Goal: Transaction & Acquisition: Purchase product/service

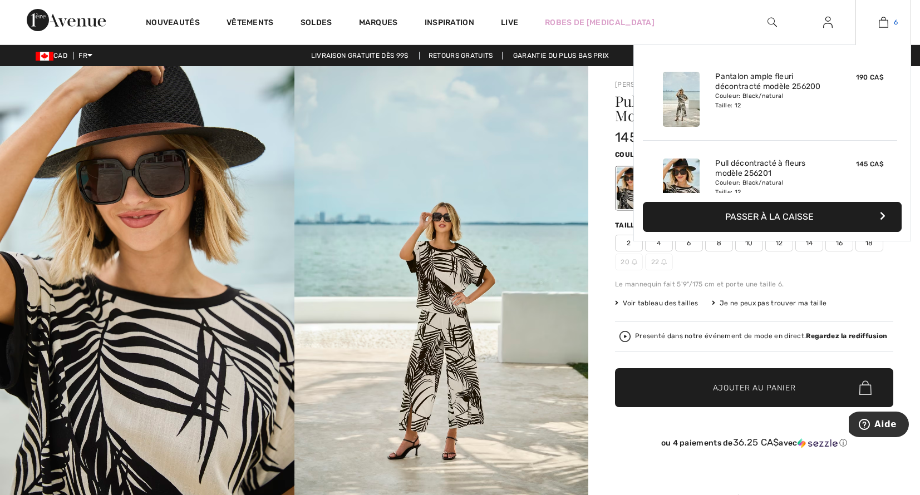
click at [884, 24] on img at bounding box center [883, 22] width 9 height 13
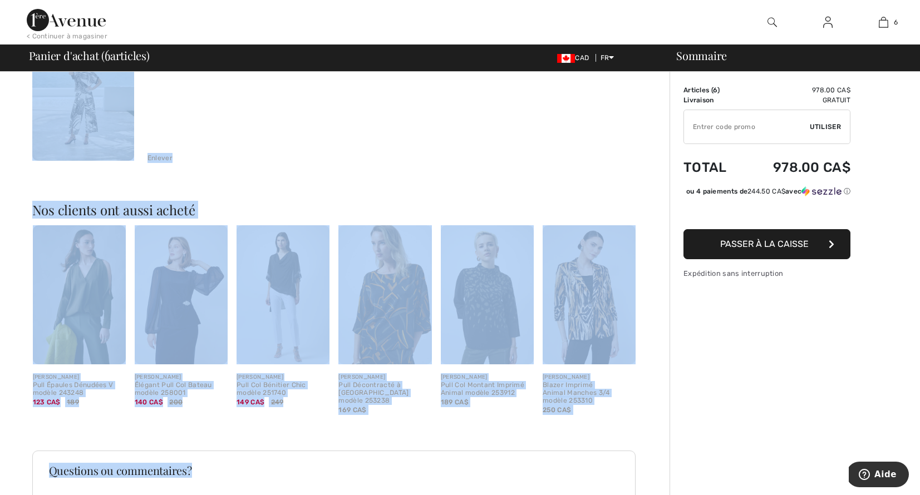
scroll to position [1148, 0]
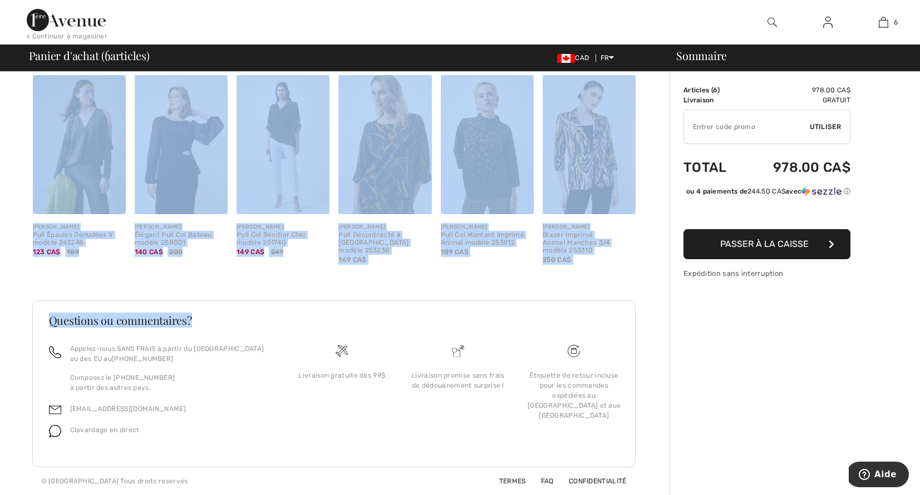
drag, startPoint x: 9, startPoint y: 94, endPoint x: 226, endPoint y: 66, distance: 218.2
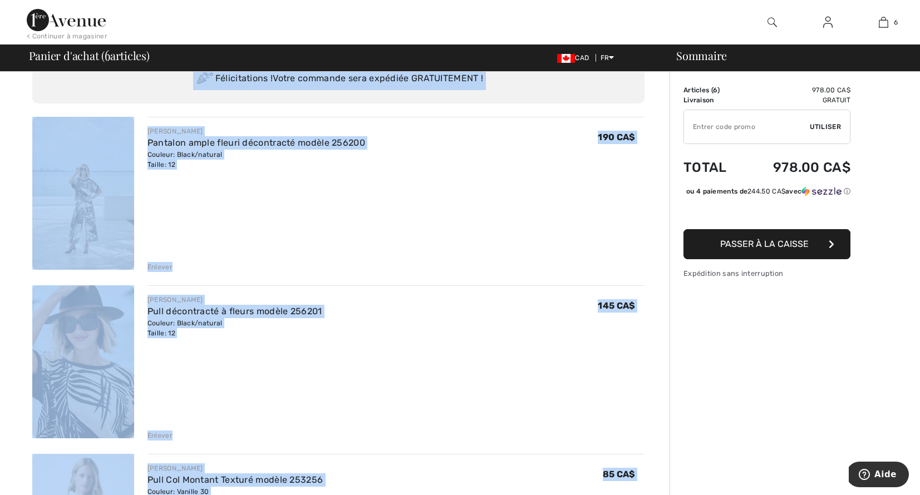
scroll to position [11, 0]
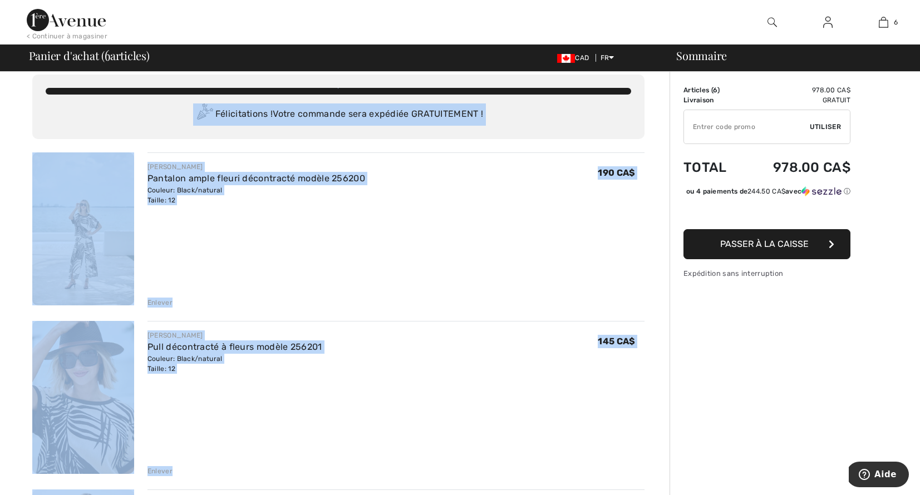
drag, startPoint x: 24, startPoint y: 142, endPoint x: 178, endPoint y: 245, distance: 185.0
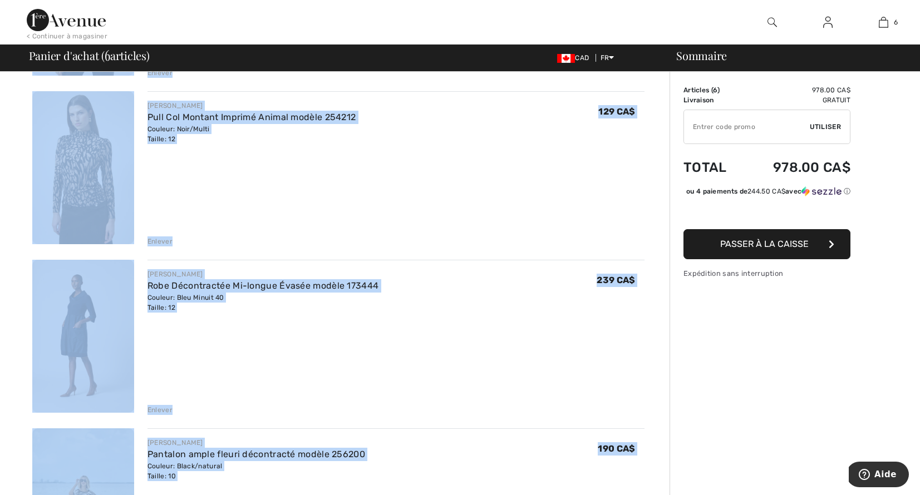
scroll to position [581, 0]
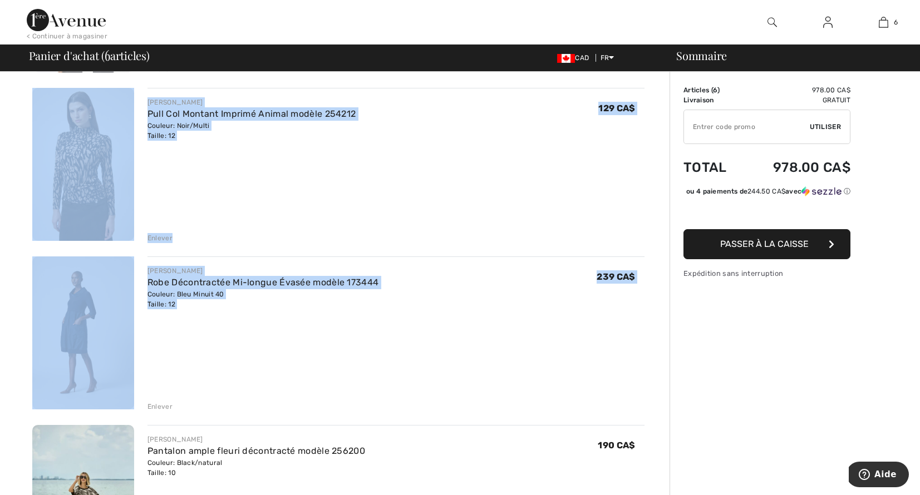
drag, startPoint x: 565, startPoint y: 388, endPoint x: 92, endPoint y: 84, distance: 562.9
click at [92, 84] on div "FRANK LYMAN Pantalon ample fleuri décontracté modèle 256200 Couleur: Black/natu…" at bounding box center [338, 322] width 612 height 1481
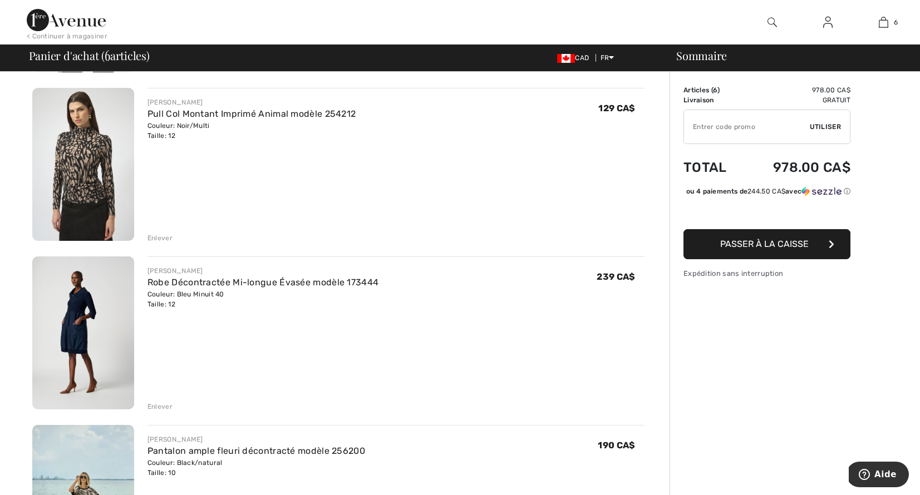
drag, startPoint x: 82, startPoint y: 79, endPoint x: 118, endPoint y: 187, distance: 113.8
click at [82, 80] on div "FRANK LYMAN Pantalon ample fleuri décontracté modèle 256200 Couleur: Black/natu…" at bounding box center [338, 322] width 612 height 1481
click at [309, 370] on div "JOSEPH RIBKOFF Robe Décontractée Mi-longue Évasée modèle 173444 Couleur: Bleu M…" at bounding box center [395, 333] width 497 height 155
drag, startPoint x: 275, startPoint y: 319, endPoint x: 605, endPoint y: 313, distance: 330.0
click at [275, 319] on div "JOSEPH RIBKOFF Robe Décontractée Mi-longue Évasée modèle 173444 Couleur: Bleu M…" at bounding box center [395, 333] width 497 height 155
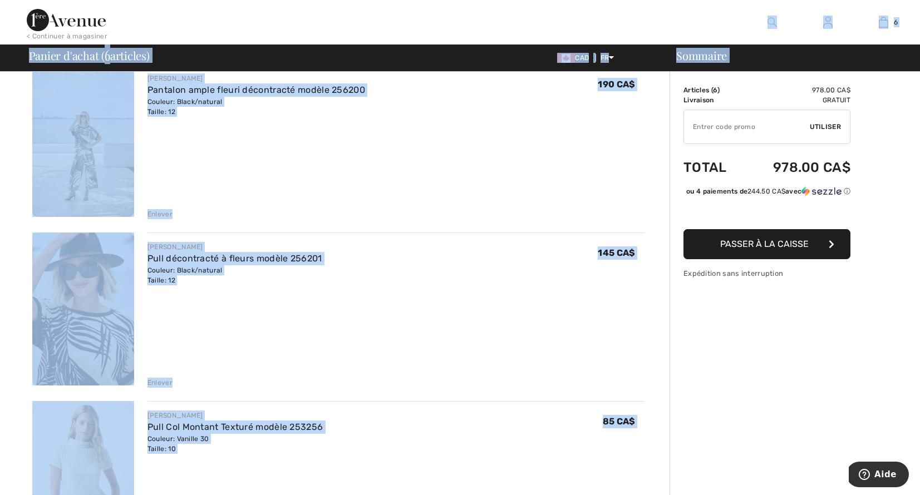
scroll to position [0, 0]
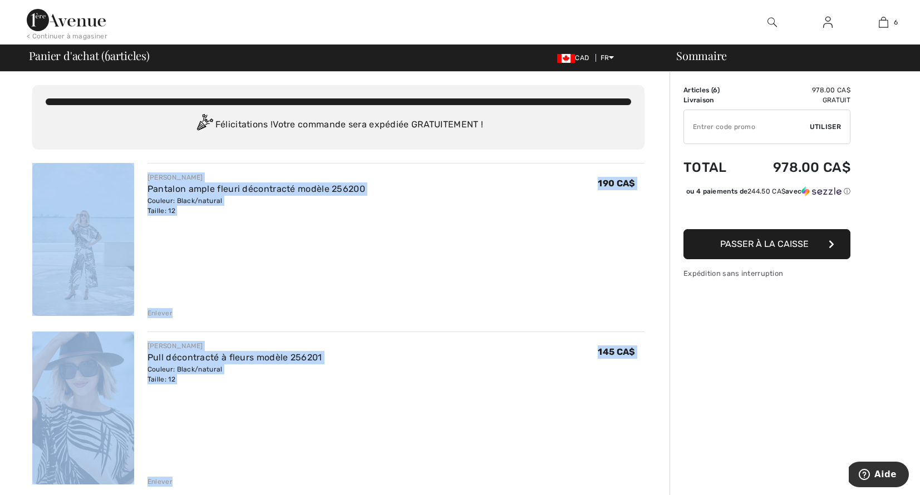
drag, startPoint x: 644, startPoint y: 274, endPoint x: 59, endPoint y: 157, distance: 596.3
copy div "FRANK LYMAN Pantalon ample fleuri décontracté modèle 256200 Couleur: Black/natu…"
click at [491, 274] on div "FRANK LYMAN Pantalon ample fleuri décontracté modèle 256200 Couleur: Black/natu…" at bounding box center [395, 240] width 497 height 155
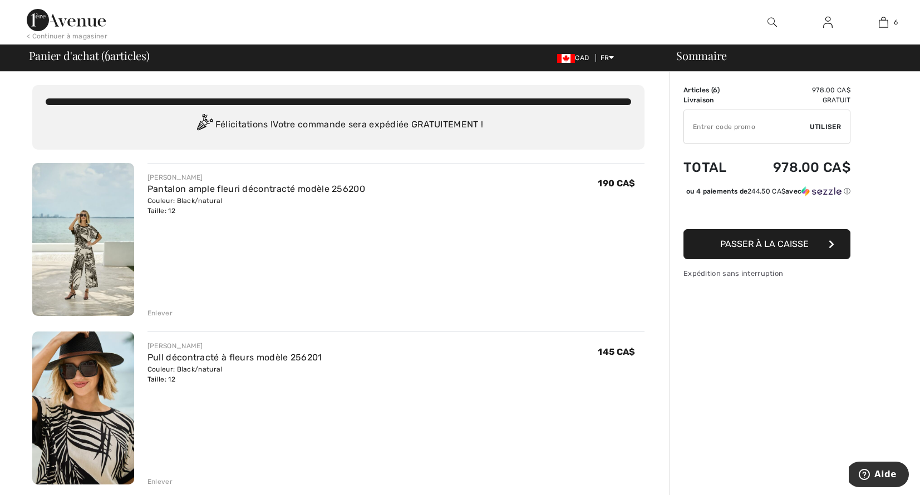
click at [93, 238] on img at bounding box center [83, 239] width 102 height 153
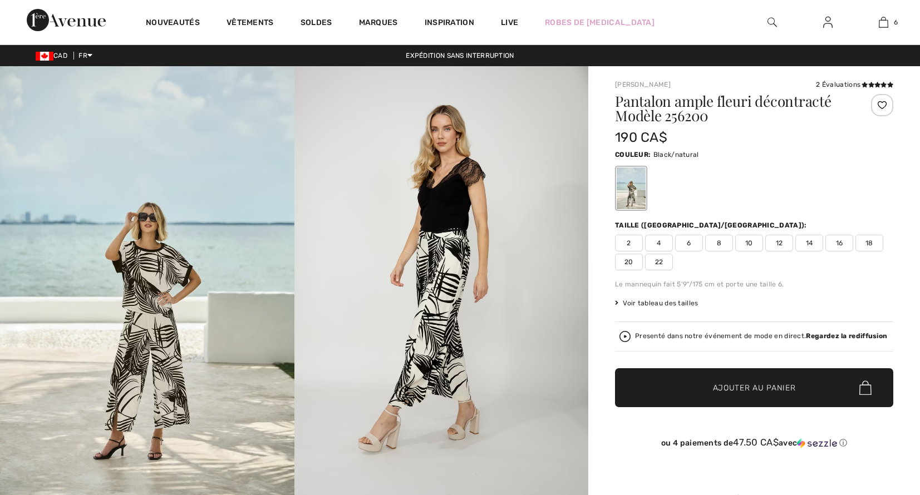
checkbox input "true"
click at [181, 356] on img at bounding box center [147, 286] width 294 height 441
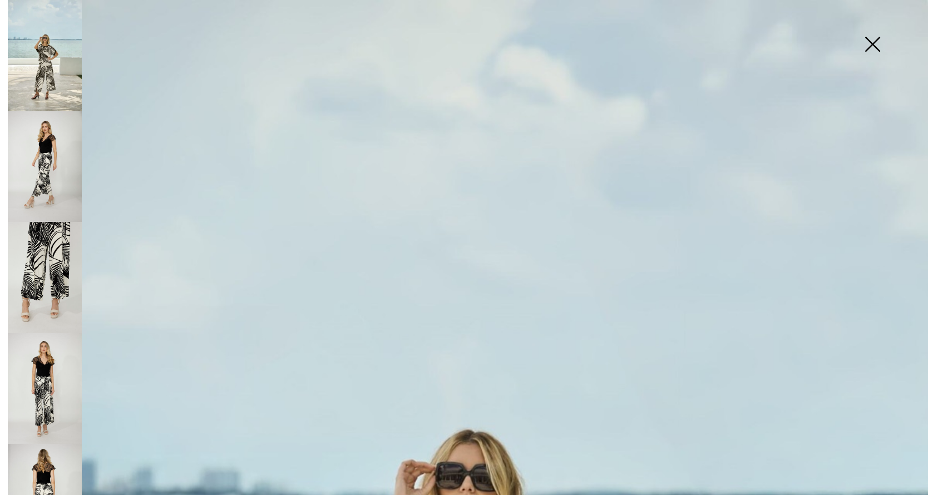
click at [13, 58] on img at bounding box center [45, 55] width 74 height 111
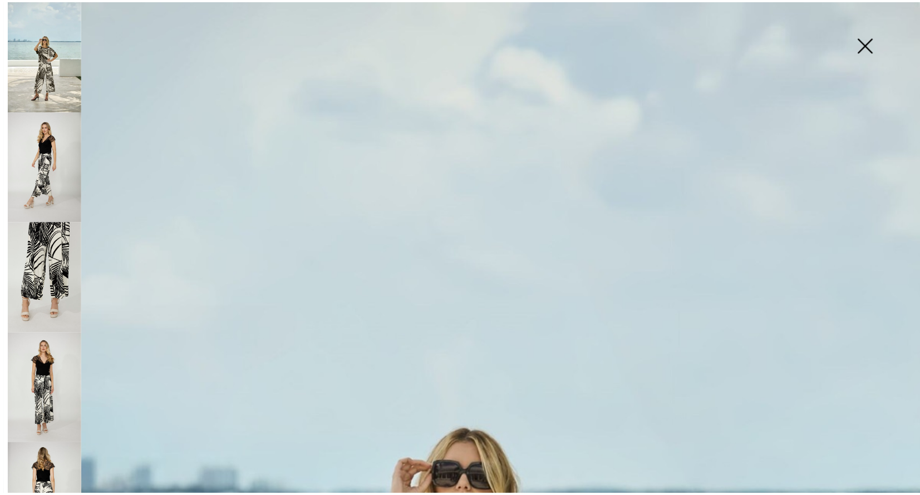
scroll to position [1, 0]
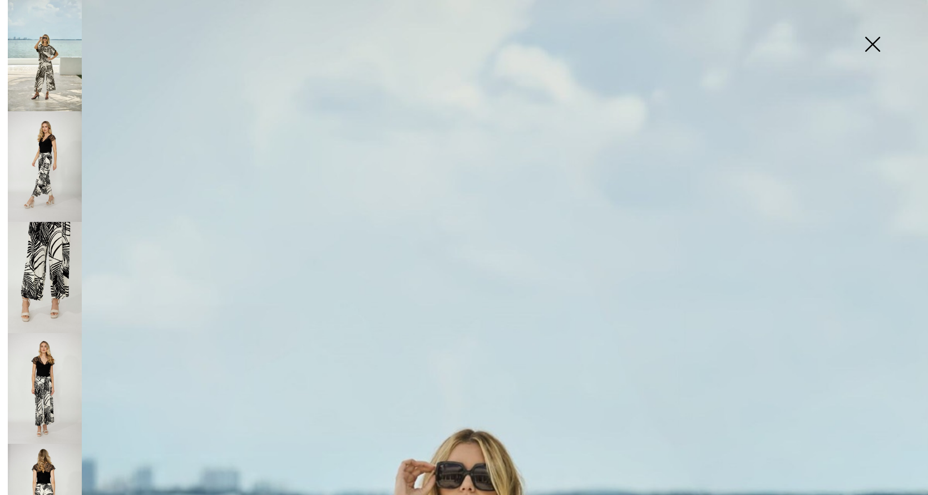
click at [872, 44] on img at bounding box center [873, 45] width 56 height 57
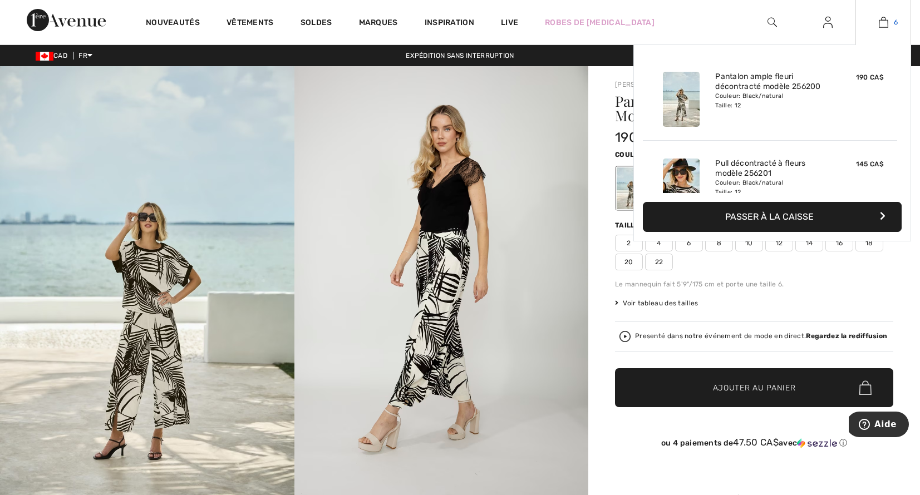
click at [894, 19] on span "6" at bounding box center [896, 22] width 4 height 10
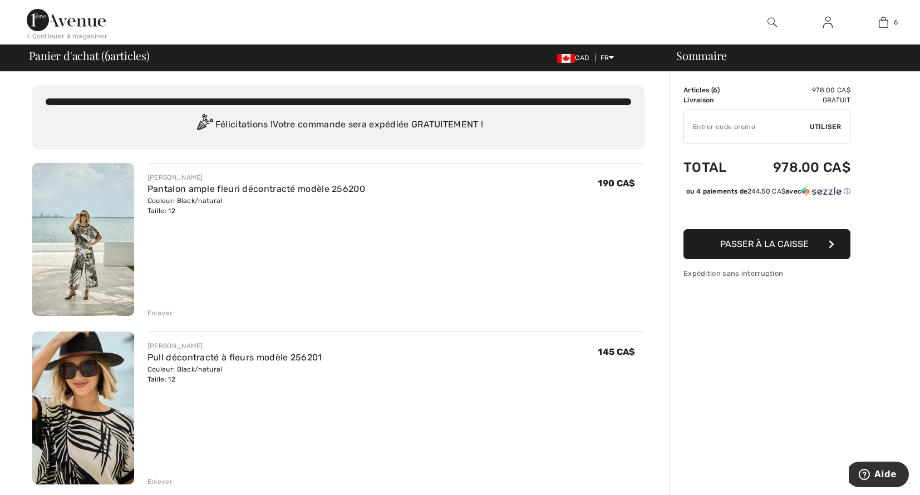
click at [97, 289] on img at bounding box center [83, 239] width 102 height 153
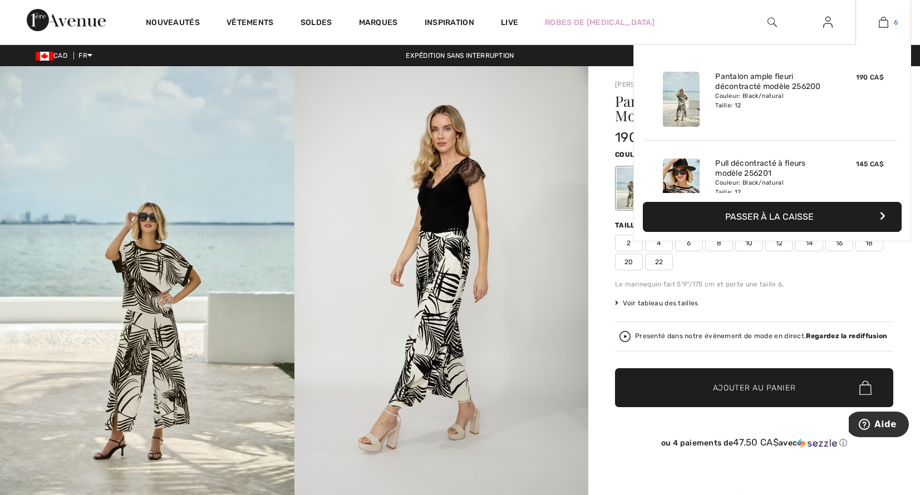
click at [886, 23] on img at bounding box center [883, 22] width 9 height 13
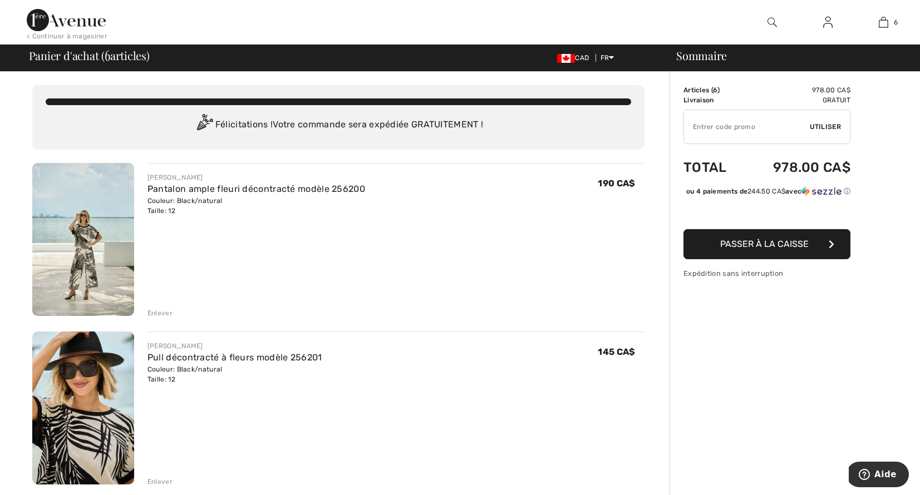
click at [759, 249] on span "Passer à la caisse" at bounding box center [764, 244] width 88 height 11
